Goal: Task Accomplishment & Management: Use online tool/utility

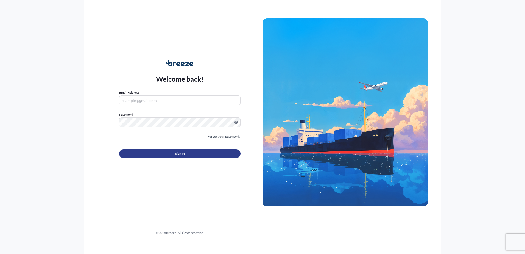
type input "[EMAIL_ADDRESS][DOMAIN_NAME]"
click at [178, 153] on span "Sign In" at bounding box center [180, 153] width 10 height 5
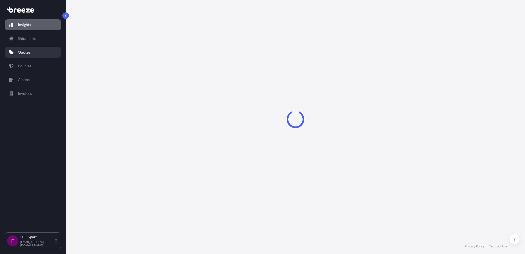
click at [26, 50] on p "Quotes" at bounding box center [24, 51] width 12 height 5
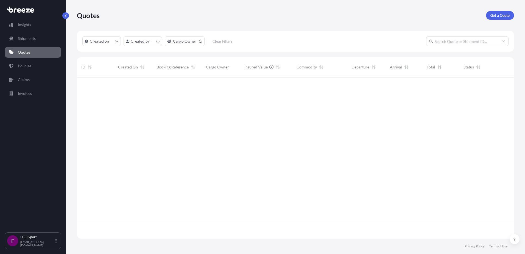
scroll to position [160, 433]
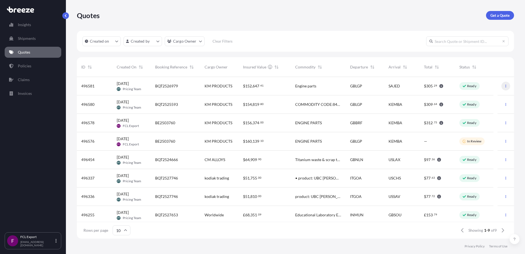
click at [505, 85] on icon "button" at bounding box center [505, 86] width 1 height 3
click at [147, 84] on div "[DATE] PT Pricing Team" at bounding box center [131, 86] width 38 height 18
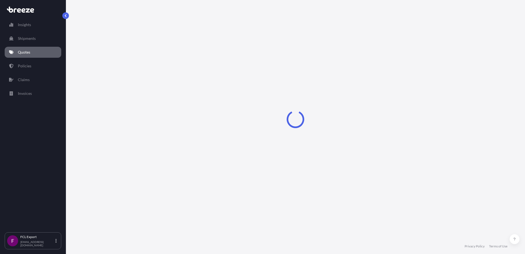
select select "Sea"
select select "1"
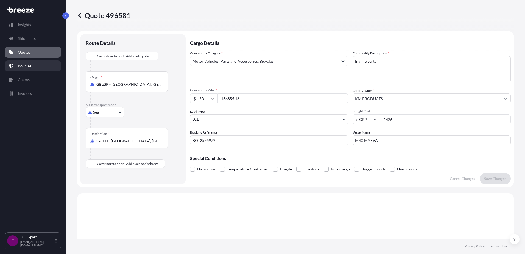
click at [24, 68] on p "Policies" at bounding box center [24, 65] width 13 height 5
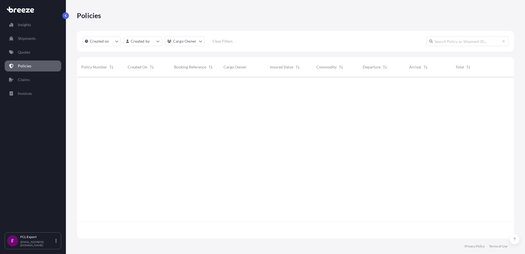
scroll to position [160, 433]
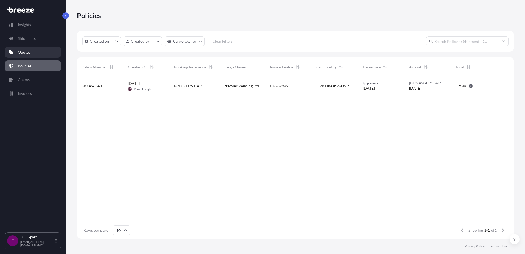
click at [28, 52] on p "Quotes" at bounding box center [24, 51] width 12 height 5
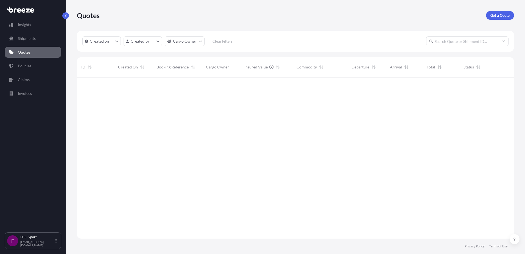
scroll to position [160, 433]
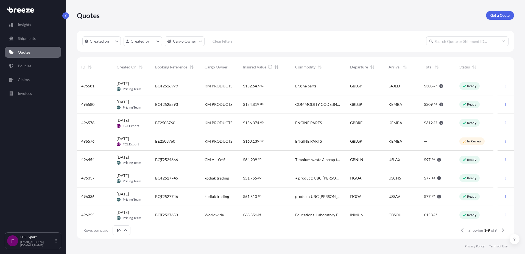
click at [472, 86] on p "Ready" at bounding box center [471, 86] width 9 height 4
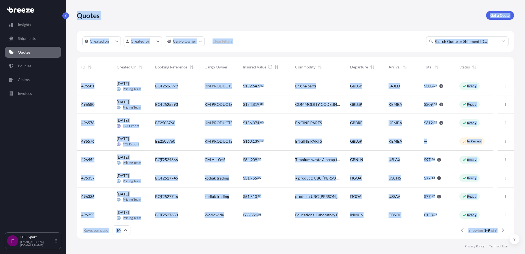
click at [472, 86] on div "Quotes Get a Quote Created on Created by Cargo Owner Clear Filters ID Created O…" at bounding box center [295, 119] width 459 height 238
select select "Sea"
select select "1"
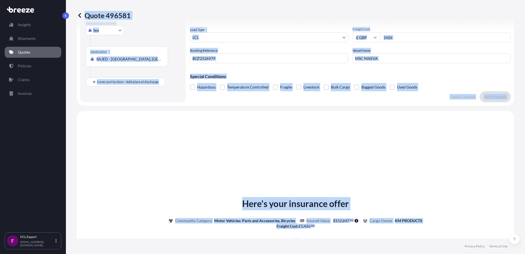
scroll to position [165, 0]
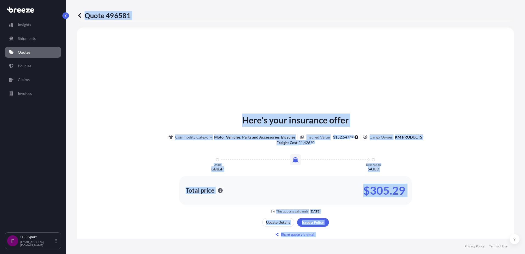
click at [13, 53] on icon at bounding box center [11, 52] width 4 height 4
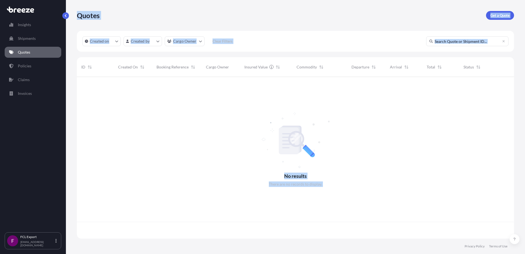
scroll to position [160, 433]
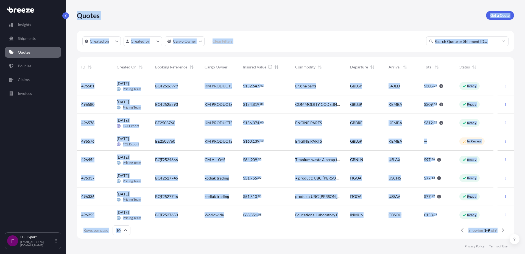
select select "Sea"
select select "1"
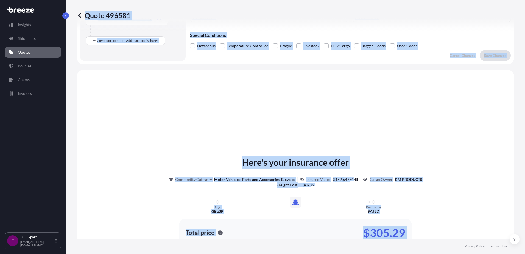
scroll to position [165, 0]
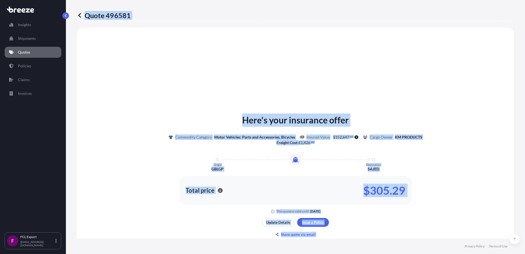
click at [27, 54] on p "Quotes" at bounding box center [24, 51] width 12 height 5
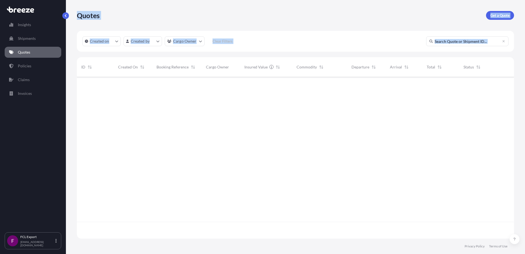
scroll to position [160, 433]
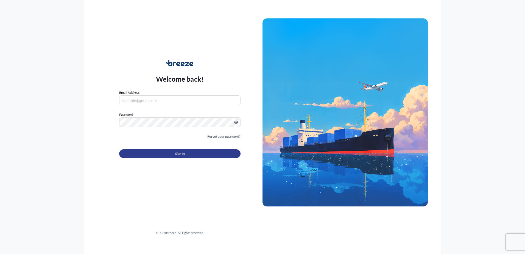
type input "[EMAIL_ADDRESS][DOMAIN_NAME]"
click at [181, 153] on span "Sign In" at bounding box center [180, 153] width 10 height 5
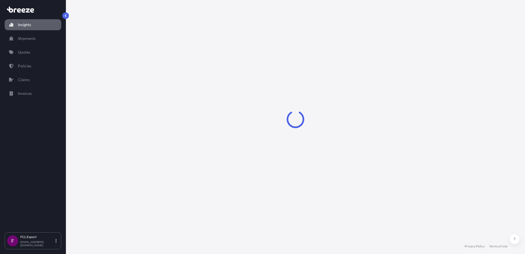
select select "2025"
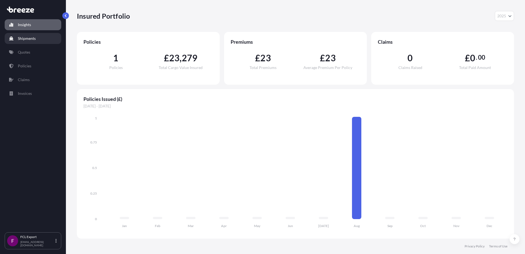
click at [28, 39] on p "Shipments" at bounding box center [27, 38] width 18 height 5
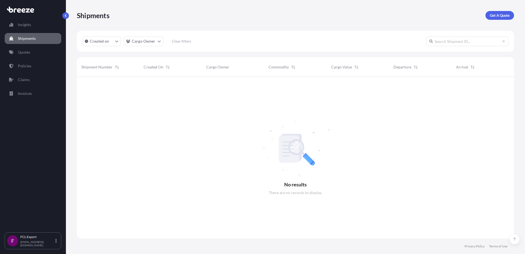
scroll to position [177, 433]
click at [26, 54] on p "Quotes" at bounding box center [24, 51] width 12 height 5
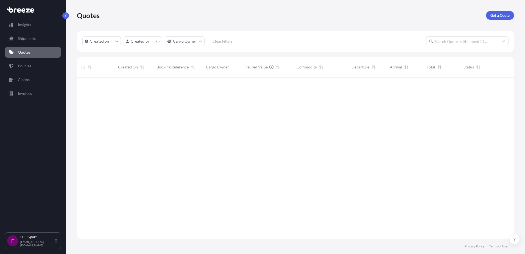
scroll to position [160, 433]
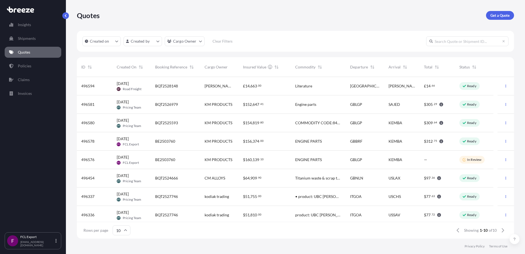
click at [126, 105] on span "Pricing Team" at bounding box center [132, 107] width 18 height 4
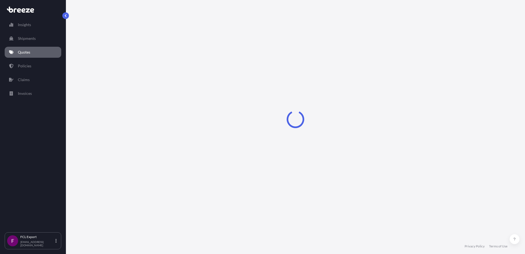
select select "Sea"
select select "1"
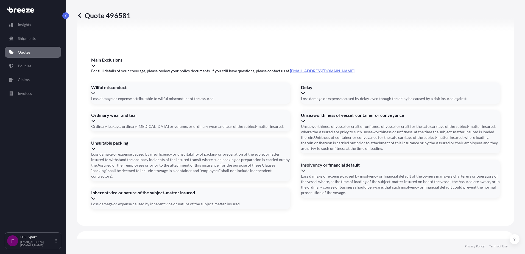
scroll to position [618, 0]
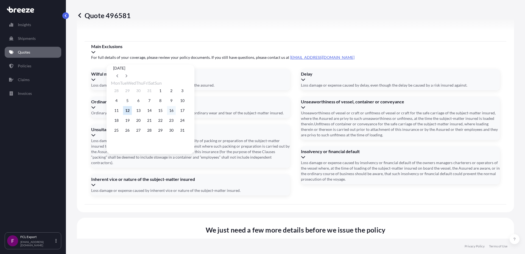
click at [176, 112] on button "16" at bounding box center [171, 110] width 9 height 9
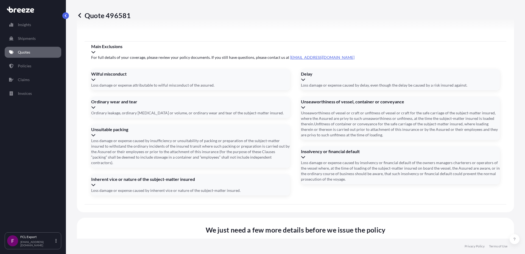
type input "[DATE]"
